Goal: Find specific page/section: Find specific page/section

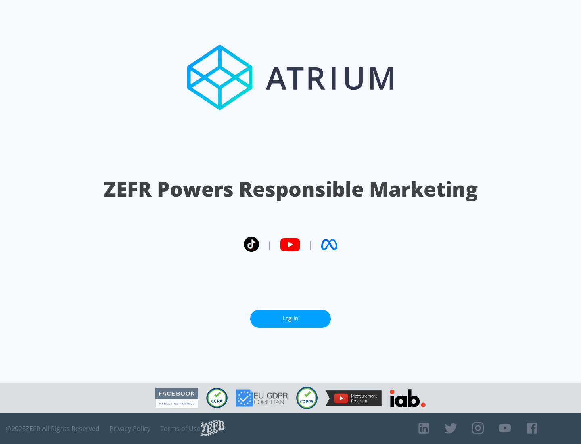
click at [290, 318] on link "Log In" at bounding box center [290, 318] width 81 height 18
